Goal: Task Accomplishment & Management: Complete application form

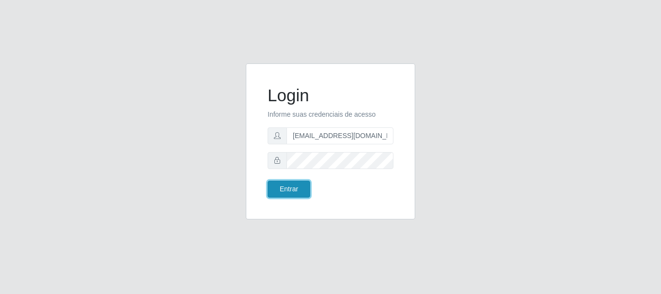
click at [290, 188] on button "Entrar" at bounding box center [289, 189] width 43 height 17
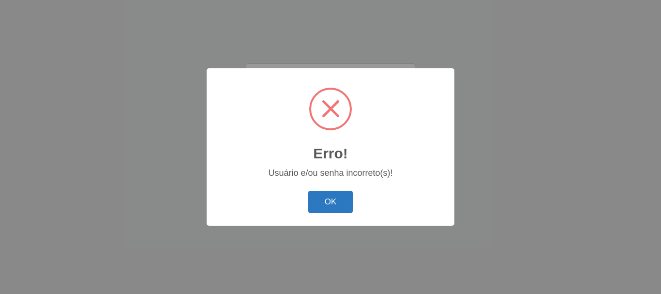
click at [340, 199] on button "OK" at bounding box center [330, 202] width 45 height 23
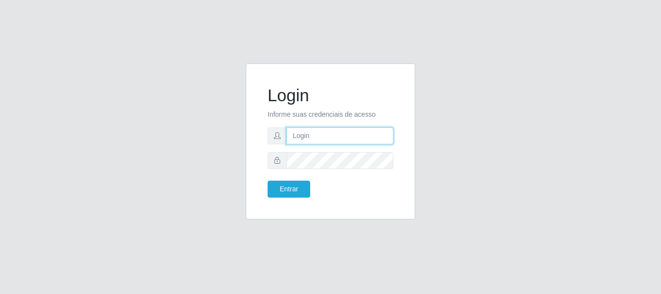
click at [320, 132] on input "text" at bounding box center [340, 135] width 107 height 17
type input "[EMAIL_ADDRESS][DOMAIN_NAME]"
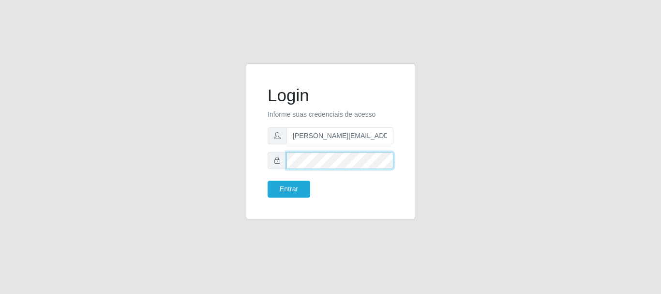
click at [268, 181] on button "Entrar" at bounding box center [289, 189] width 43 height 17
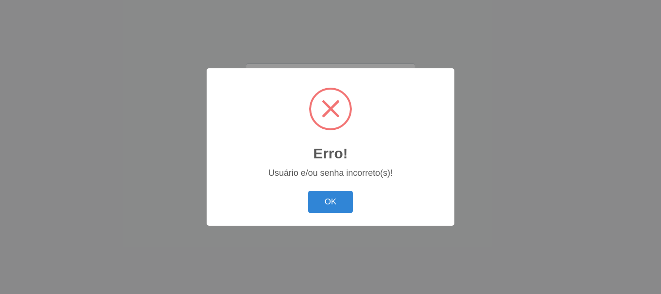
click at [308, 191] on button "OK" at bounding box center [330, 202] width 45 height 23
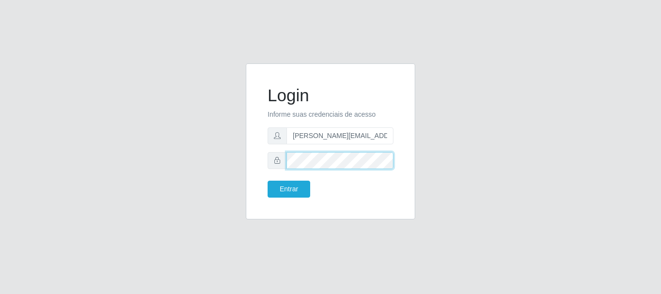
click at [268, 181] on button "Entrar" at bounding box center [289, 189] width 43 height 17
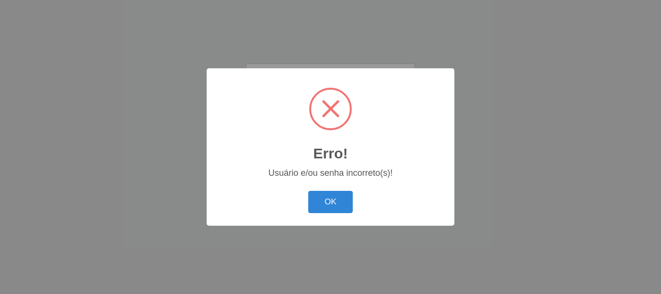
click at [308, 191] on button "OK" at bounding box center [330, 202] width 45 height 23
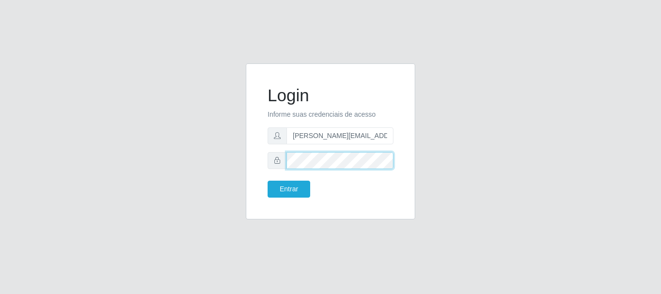
click at [268, 181] on button "Entrar" at bounding box center [289, 189] width 43 height 17
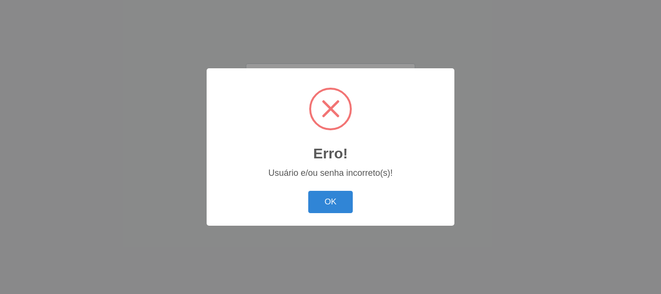
click at [308, 191] on button "OK" at bounding box center [330, 202] width 45 height 23
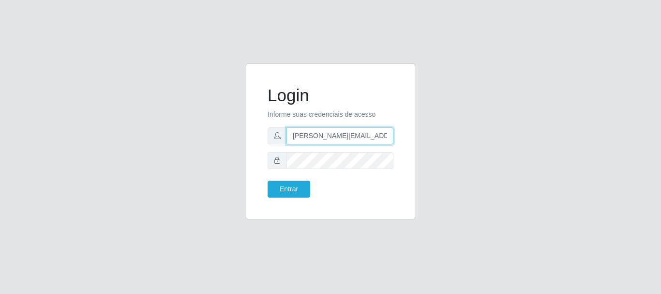
click at [372, 133] on input "[EMAIL_ADDRESS][DOMAIN_NAME]" at bounding box center [340, 135] width 107 height 17
click at [392, 133] on input "[EMAIL_ADDRESS][DOMAIN_NAME]" at bounding box center [340, 135] width 107 height 17
click at [391, 133] on input "[EMAIL_ADDRESS][DOMAIN_NAME]" at bounding box center [340, 135] width 107 height 17
drag, startPoint x: 388, startPoint y: 135, endPoint x: 404, endPoint y: 143, distance: 18.0
click at [399, 139] on div "Login Informe suas credenciais de acesso Edilson.mesquita@hiperqueiroz.com.br E…" at bounding box center [330, 142] width 145 height 132
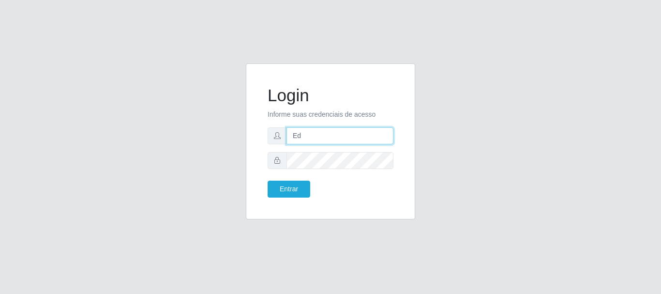
type input "E"
type input "e"
click at [328, 137] on input "text" at bounding box center [340, 135] width 107 height 17
type input "[EMAIL_ADDRESS][DOMAIN_NAME]"
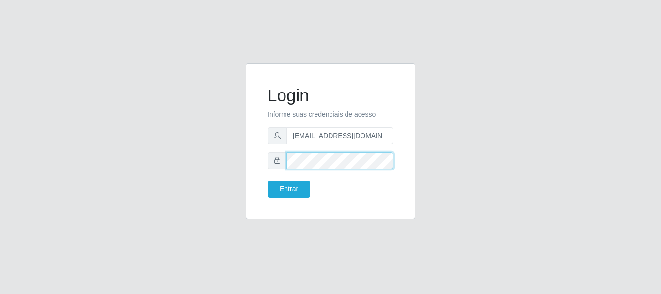
click at [268, 181] on button "Entrar" at bounding box center [289, 189] width 43 height 17
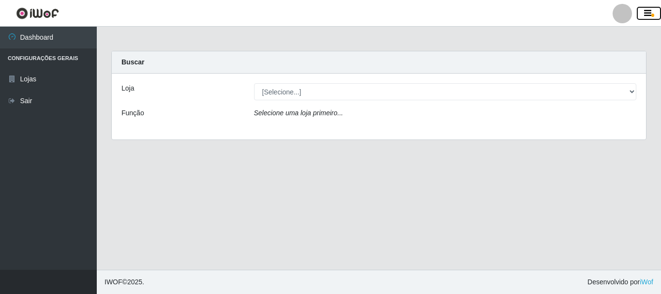
click at [646, 11] on icon "button" at bounding box center [647, 13] width 7 height 9
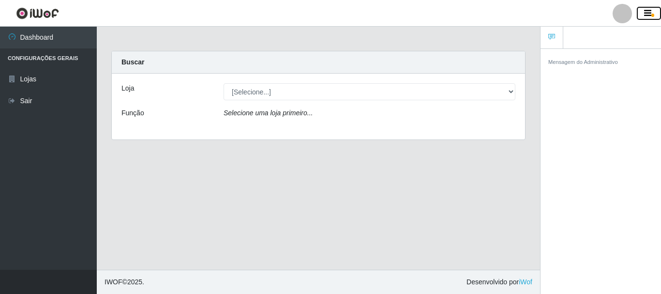
click at [651, 15] on icon "button" at bounding box center [647, 13] width 7 height 9
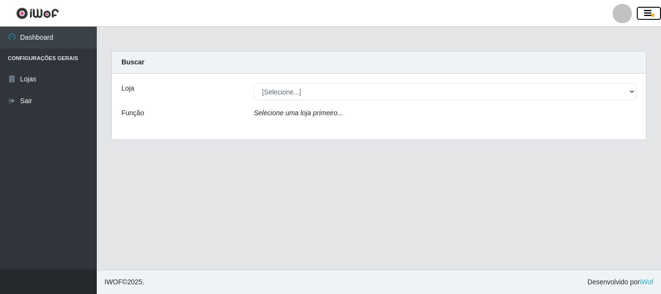
click at [645, 15] on icon "button" at bounding box center [647, 13] width 7 height 9
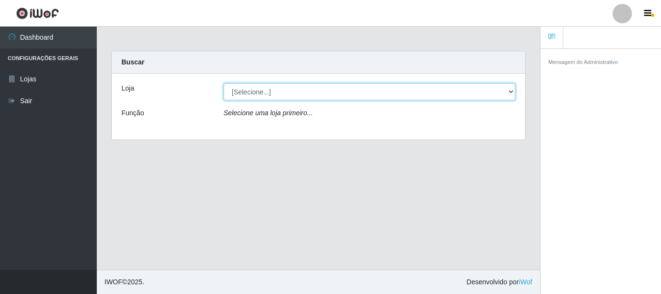
click at [512, 90] on select "[Selecione...] Hiper Queiroz - Boa Vista" at bounding box center [370, 91] width 292 height 17
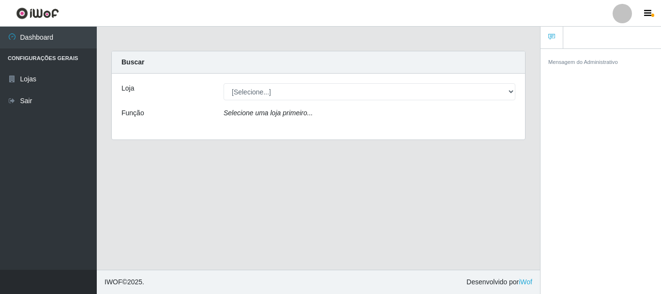
click at [357, 128] on div "Loja [Selecione...] Hiper Queiroz - Boa Vista Função Selecione uma loja primeir…" at bounding box center [318, 107] width 413 height 66
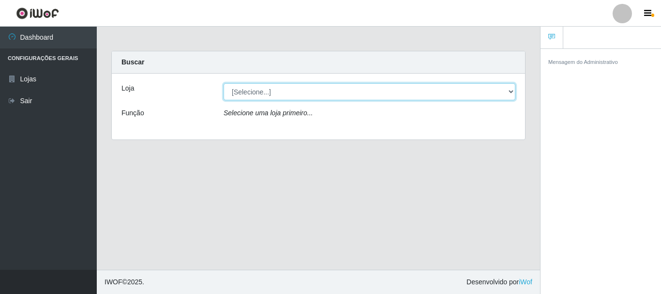
click at [511, 91] on select "[Selecione...] Hiper Queiroz - Boa Vista" at bounding box center [370, 91] width 292 height 17
select select "514"
click at [224, 83] on select "[Selecione...] Hiper Queiroz - Boa Vista" at bounding box center [370, 91] width 292 height 17
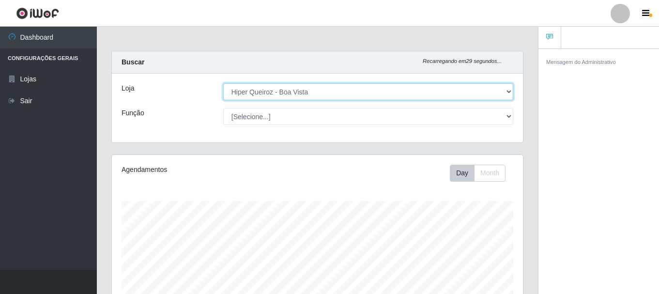
scroll to position [201, 411]
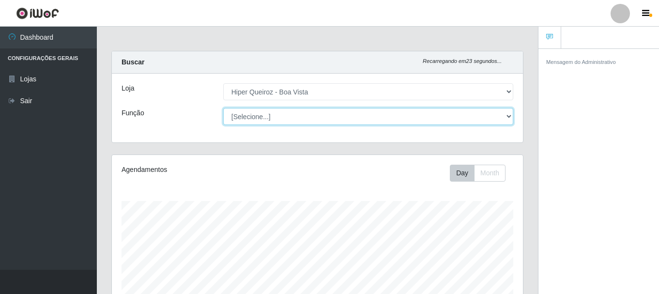
click at [509, 116] on select "[Selecione...] Embalador Embalador + Embalador ++ Operador de Caixa Operador de…" at bounding box center [368, 116] width 290 height 17
click at [223, 108] on select "[Selecione...] Embalador Embalador + Embalador ++ Operador de Caixa Operador de…" at bounding box center [368, 116] width 290 height 17
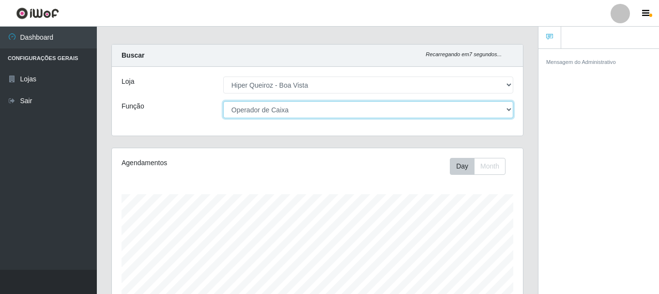
scroll to position [0, 0]
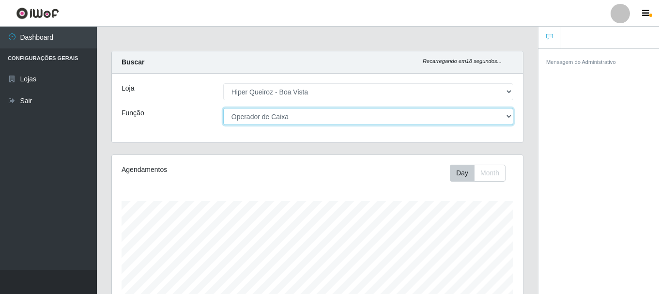
click at [512, 116] on select "[Selecione...] Embalador Embalador + Embalador ++ Operador de Caixa Operador de…" at bounding box center [368, 116] width 290 height 17
click at [223, 108] on select "[Selecione...] Embalador Embalador + Embalador ++ Operador de Caixa Operador de…" at bounding box center [368, 116] width 290 height 17
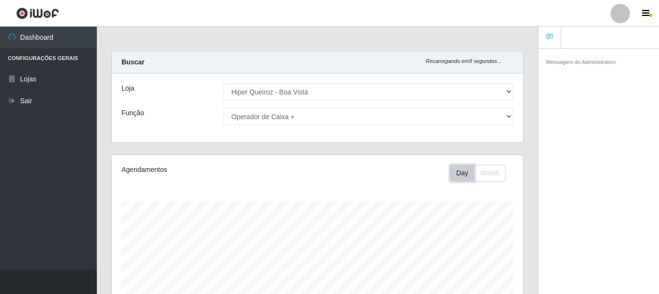
click at [461, 172] on button "Day" at bounding box center [462, 173] width 25 height 17
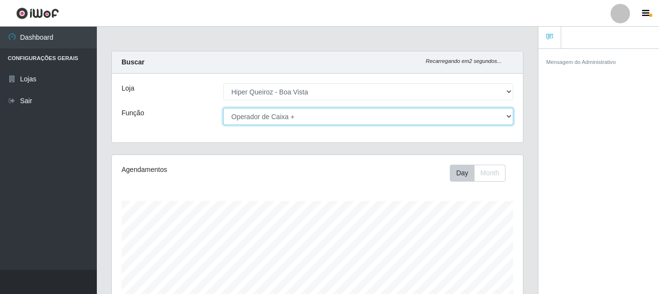
click at [507, 117] on select "[Selecione...] Embalador Embalador + Embalador ++ Operador de Caixa Operador de…" at bounding box center [368, 116] width 290 height 17
select select "1"
click at [223, 108] on select "[Selecione...] Embalador Embalador + Embalador ++ Operador de Caixa Operador de…" at bounding box center [368, 116] width 290 height 17
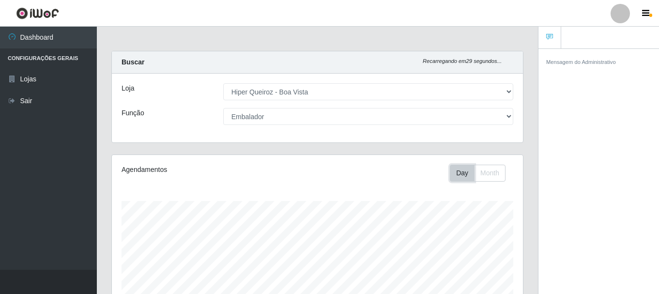
click at [460, 173] on button "Day" at bounding box center [462, 173] width 25 height 17
click at [646, 10] on icon "button" at bounding box center [645, 13] width 7 height 9
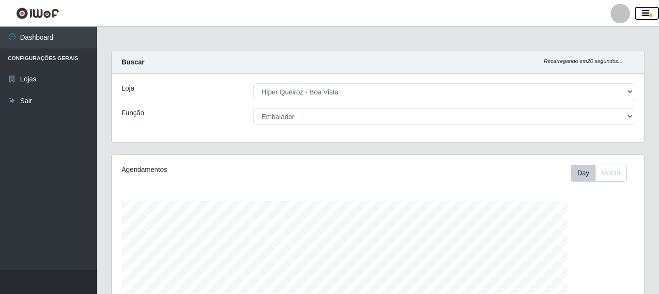
scroll to position [201, 532]
click at [619, 12] on div at bounding box center [619, 13] width 19 height 19
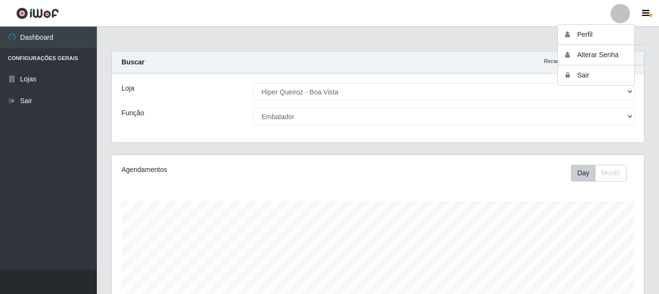
click at [125, 87] on label "Loja" at bounding box center [128, 88] width 13 height 10
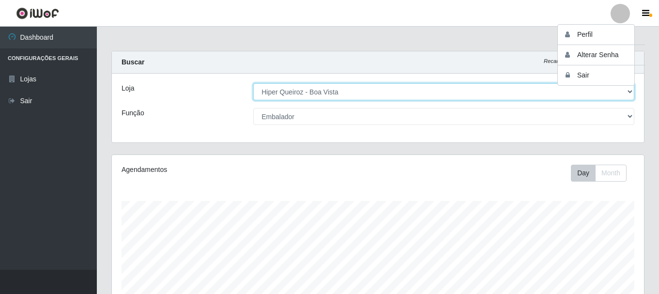
click at [253, 87] on select "[Selecione...] Hiper Queiroz - Boa Vista" at bounding box center [443, 91] width 381 height 17
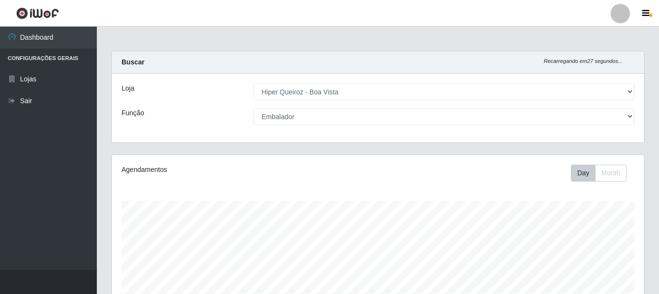
click at [134, 64] on strong "Buscar" at bounding box center [133, 62] width 23 height 8
drag, startPoint x: 134, startPoint y: 62, endPoint x: 303, endPoint y: 90, distance: 171.3
click at [135, 62] on strong "Buscar" at bounding box center [133, 62] width 23 height 8
